Goal: Information Seeking & Learning: Find specific fact

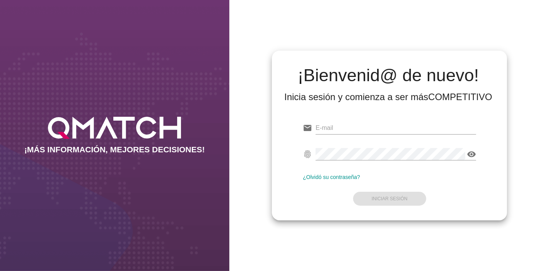
type input "[EMAIL_ADDRESS][PERSON_NAME][DOMAIN_NAME]"
click at [425, 164] on div at bounding box center [396, 165] width 160 height 5
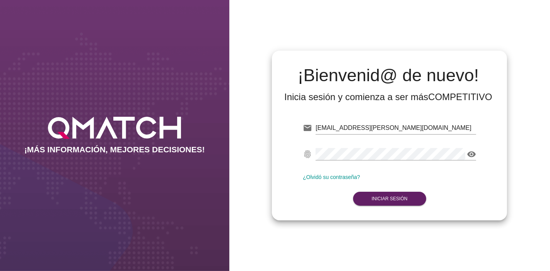
click at [398, 187] on form "email crivadeneira@ahumada.cl fingerprint visibility ¿Olvidó su contraseña? Ini…" at bounding box center [389, 162] width 173 height 91
click at [389, 197] on strong "Iniciar Sesión" at bounding box center [390, 198] width 36 height 5
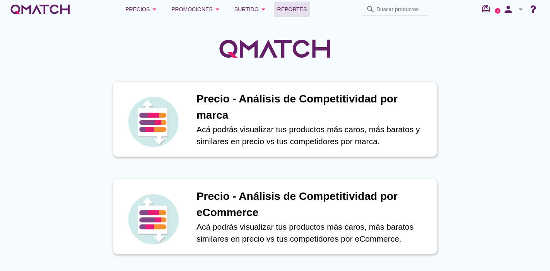
click at [299, 13] on span "Reportes" at bounding box center [292, 9] width 30 height 9
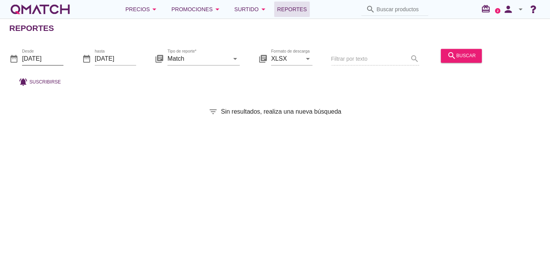
click at [58, 57] on input "2025-08-01" at bounding box center [42, 59] width 41 height 12
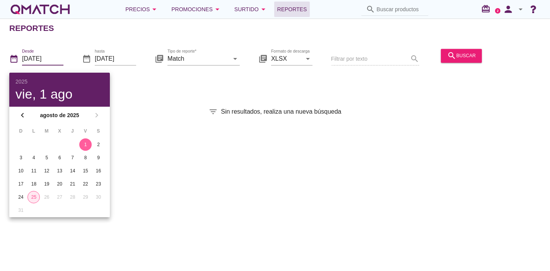
click at [33, 191] on button "25" at bounding box center [33, 197] width 12 height 12
type input "[DATE]"
click at [397, 177] on div "Reportes date_range Desde 2025-08-25 date_range hasta 2025-08-25 library_books …" at bounding box center [275, 145] width 550 height 253
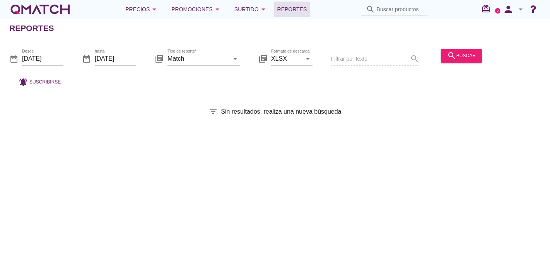
click at [458, 62] on div "search buscar" at bounding box center [461, 59] width 47 height 26
click at [458, 62] on button "search buscar" at bounding box center [461, 56] width 41 height 14
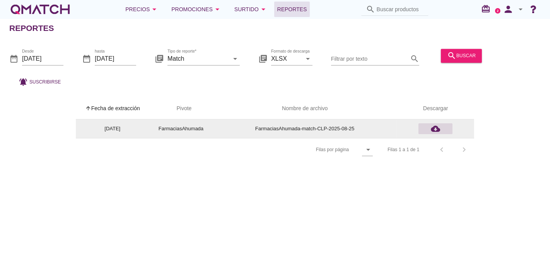
click at [437, 128] on icon "cloud_download" at bounding box center [435, 128] width 9 height 9
click at [437, 123] on button "cloud_download" at bounding box center [435, 128] width 34 height 11
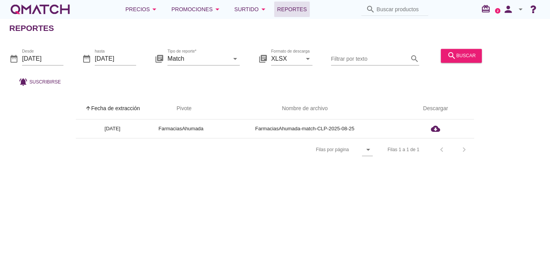
click at [80, 14] on div "Precios arrow_drop_down Promociones arrow_drop_down Surtido arrow_drop_down Rep…" at bounding box center [274, 9] width 531 height 15
click at [40, 8] on div "white-qmatch-logo" at bounding box center [40, 9] width 62 height 15
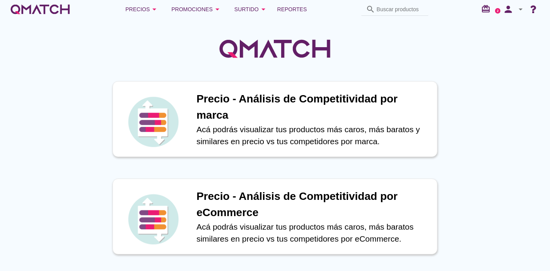
scroll to position [135, 0]
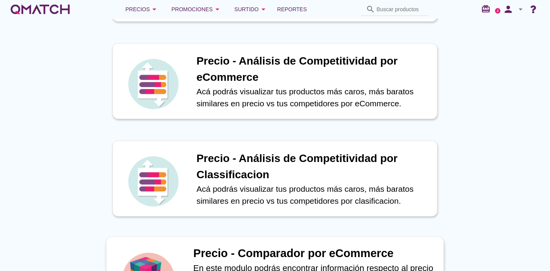
click at [206, 244] on div "Precio - Comparador por eCommerce En este modulo podrás encontrar información r…" at bounding box center [275, 276] width 338 height 79
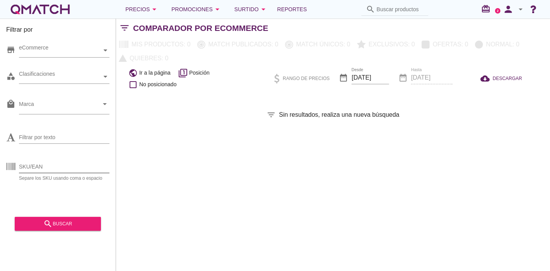
click at [62, 168] on input "SKU/EAN" at bounding box center [64, 166] width 90 height 12
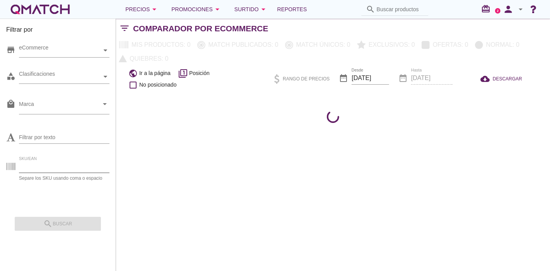
paste input "69978"
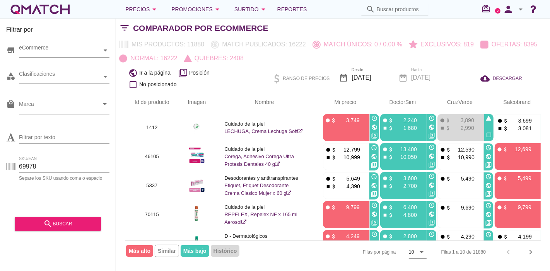
click at [54, 195] on div "store eCommerce category Clasificaciones local_mall Marca arrow_drop_down Filtr…" at bounding box center [57, 125] width 103 height 174
click at [51, 226] on icon "search" at bounding box center [47, 223] width 9 height 9
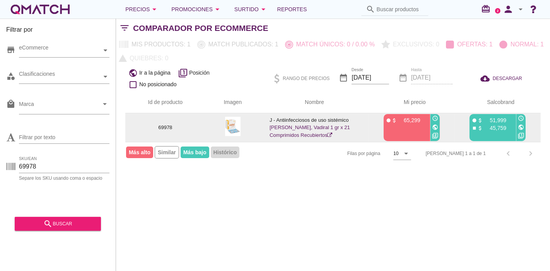
click at [233, 117] on img at bounding box center [232, 126] width 15 height 19
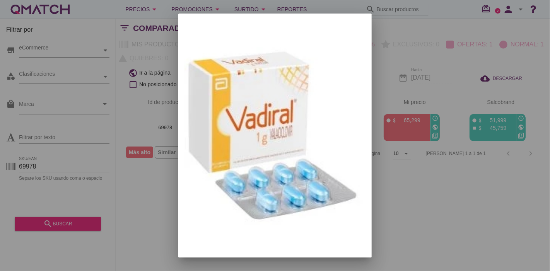
click at [393, 162] on div at bounding box center [275, 135] width 550 height 271
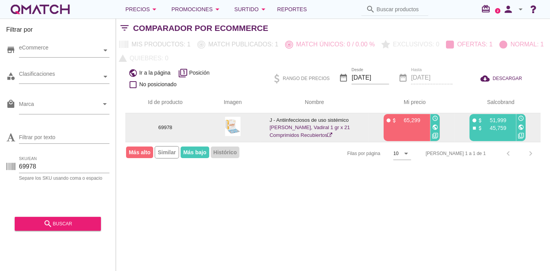
click at [436, 125] on icon "public" at bounding box center [435, 127] width 6 height 6
click at [517, 129] on div "public" at bounding box center [520, 127] width 9 height 9
click at [518, 126] on icon "public" at bounding box center [521, 127] width 6 height 6
click at [280, 130] on td "J - Antiinfecciosos de uso sistémico ABBOTT, Vadiral 1 gr x 21 Comprimidos Recu…" at bounding box center [314, 127] width 108 height 29
click at [280, 124] on td "J - Antiinfecciosos de uso sistémico ABBOTT, Vadiral 1 gr x 21 Comprimidos Recu…" at bounding box center [314, 127] width 108 height 29
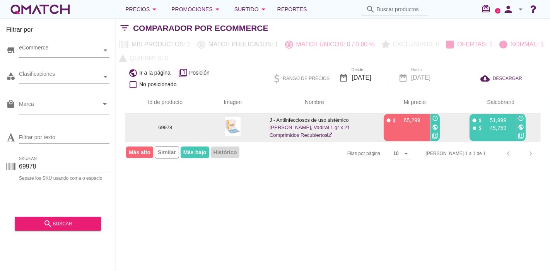
click at [322, 126] on link "ABBOTT, Vadiral 1 gr x 21 Comprimidos Recubiertos" at bounding box center [310, 132] width 80 height 14
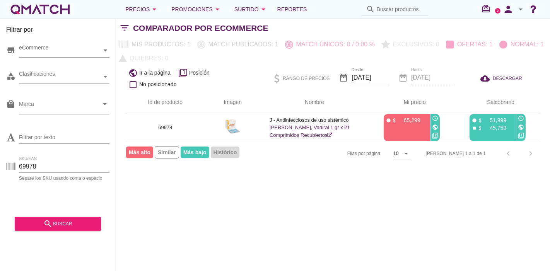
drag, startPoint x: 46, startPoint y: 166, endPoint x: 0, endPoint y: 162, distance: 45.9
click at [0, 162] on div "Filtrar por store eCommerce category Clasificaciones local_mall Marca arrow_dro…" at bounding box center [58, 145] width 116 height 253
paste input "18116"
click at [41, 229] on button "search buscar" at bounding box center [58, 224] width 86 height 14
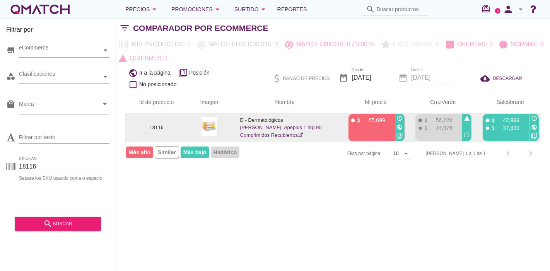
click at [254, 137] on link "ABBOTT, Apeplus 1 mg 90 Comprimidos Recubiertos" at bounding box center [281, 132] width 82 height 14
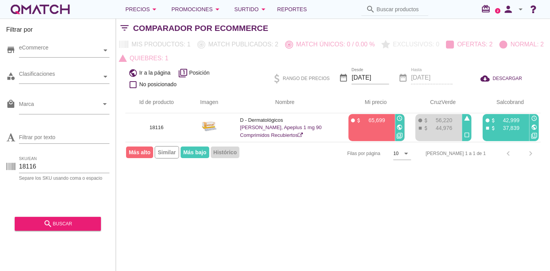
click at [39, 157] on div "SKU/EAN 18116 Separe los SKU usando coma o espacio" at bounding box center [57, 168] width 103 height 25
drag, startPoint x: 42, startPoint y: 164, endPoint x: 0, endPoint y: 160, distance: 42.0
click at [0, 160] on div "Filtrar por store eCommerce category Clasificaciones local_mall Marca arrow_dro…" at bounding box center [58, 145] width 116 height 253
paste input "36233"
click at [46, 224] on icon "search" at bounding box center [47, 223] width 9 height 9
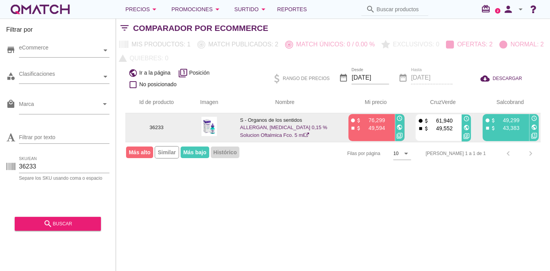
click at [270, 133] on link "ALLERGAN, Alphagan P 0,15 % Solucion Oftalmica Fco. 5 ml" at bounding box center [283, 132] width 87 height 14
click at [279, 126] on link "ALLERGAN, Alphagan P 0,15 % Solucion Oftalmica Fco. 5 ml" at bounding box center [283, 132] width 87 height 14
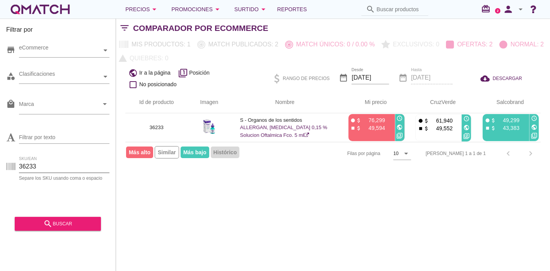
drag, startPoint x: 41, startPoint y: 170, endPoint x: 0, endPoint y: 166, distance: 40.8
click at [0, 166] on div "Filtrar por store eCommerce category Clasificaciones local_mall Marca arrow_dro…" at bounding box center [58, 145] width 116 height 253
paste input "86682"
click at [67, 224] on div "search buscar" at bounding box center [58, 223] width 74 height 9
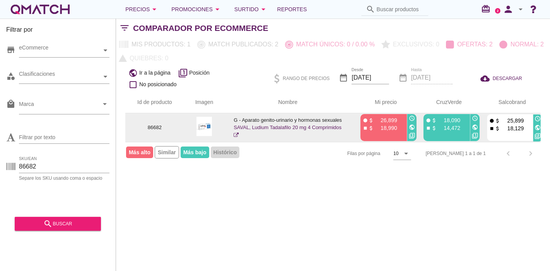
click at [301, 125] on link "SAVAL, Ludium Tadalafilo 20 mg 4 Comprimidos" at bounding box center [288, 132] width 108 height 14
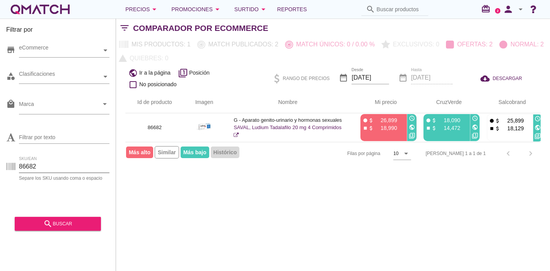
drag, startPoint x: 53, startPoint y: 164, endPoint x: 0, endPoint y: 173, distance: 53.7
click at [0, 173] on div "Filtrar por store eCommerce category Clasificaciones local_mall Marca arrow_dro…" at bounding box center [58, 145] width 116 height 253
paste input "9513"
click at [78, 218] on button "search buscar" at bounding box center [58, 224] width 86 height 14
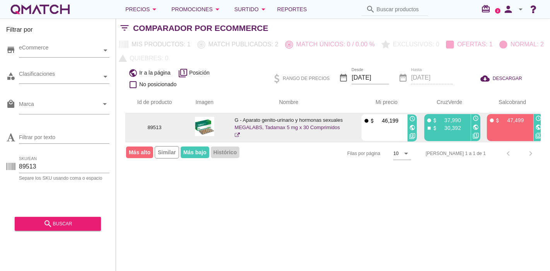
click at [307, 128] on link "MEGALABS, Tadamax 5 mg x 30 Comprimidos" at bounding box center [287, 132] width 105 height 14
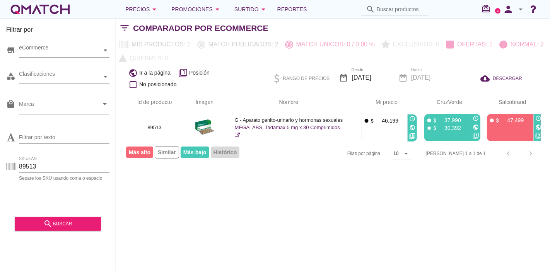
drag, startPoint x: 42, startPoint y: 165, endPoint x: 4, endPoint y: 172, distance: 38.2
click at [4, 172] on div "Filtrar por store eCommerce category Clasificaciones local_mall Marca arrow_dro…" at bounding box center [58, 145] width 116 height 253
paste input "885"
type input "89885"
click at [68, 221] on div "search buscar" at bounding box center [58, 223] width 74 height 9
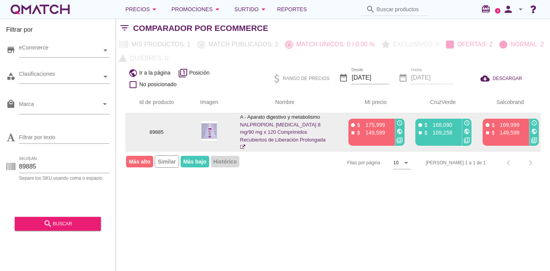
click at [265, 125] on link "NALPROPION, Contrave 8 mg/90 mg x 120 Comprimidos Recubiertos de Liberación Pro…" at bounding box center [282, 136] width 85 height 29
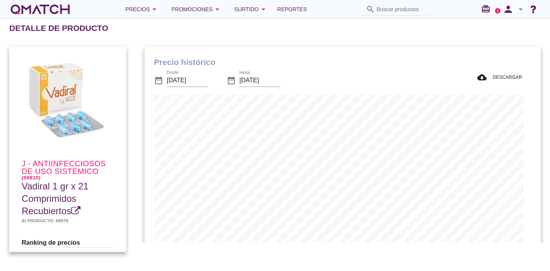
scroll to position [226, 388]
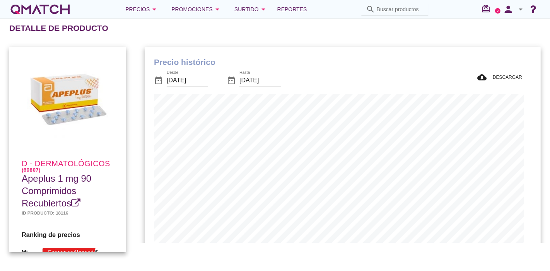
scroll to position [254, 388]
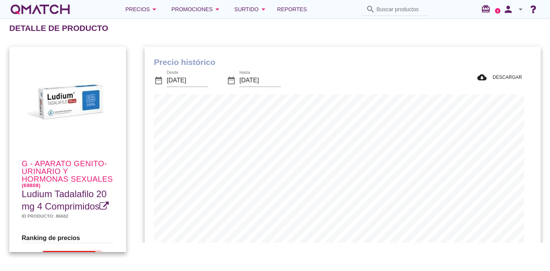
scroll to position [226, 388]
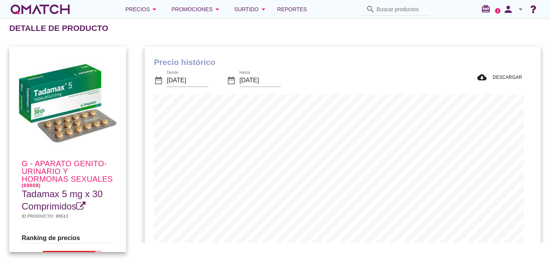
scroll to position [254, 388]
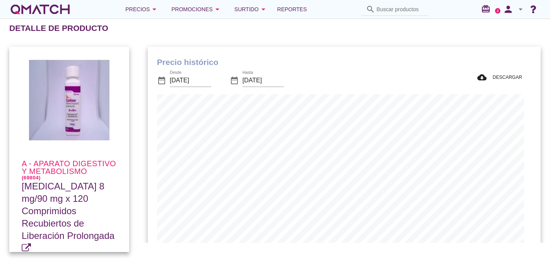
scroll to position [226, 386]
